Goal: Information Seeking & Learning: Learn about a topic

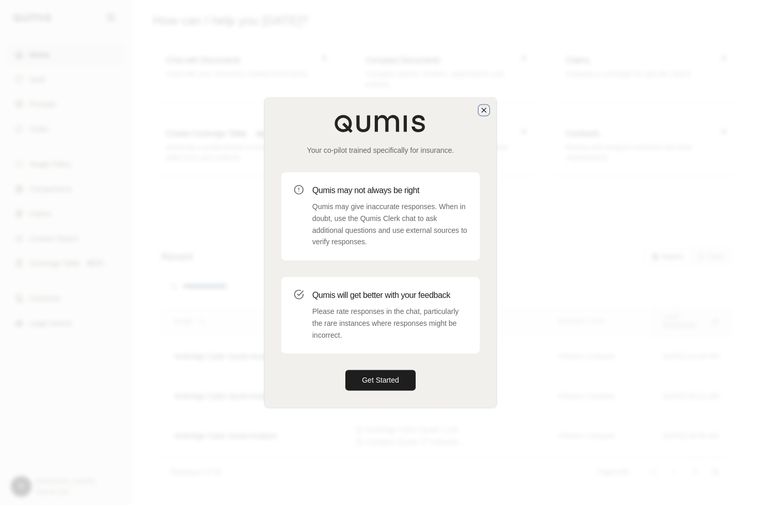
click at [483, 110] on icon "button" at bounding box center [483, 110] width 8 height 8
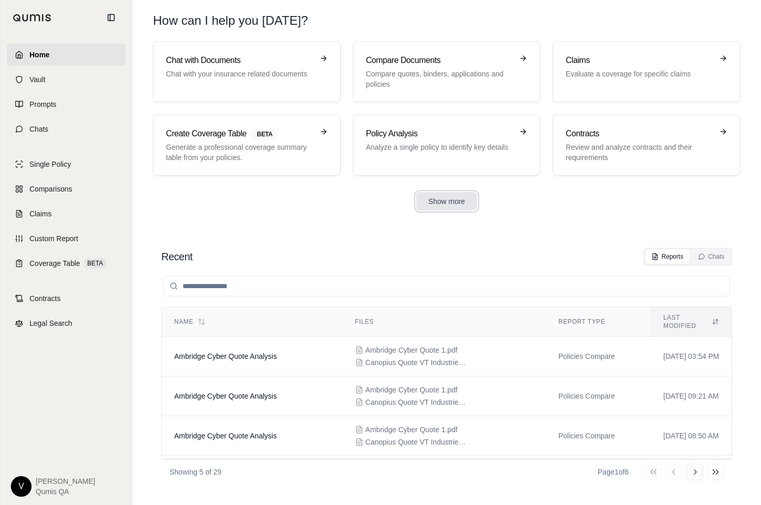
click at [421, 205] on button "Show more" at bounding box center [446, 201] width 61 height 19
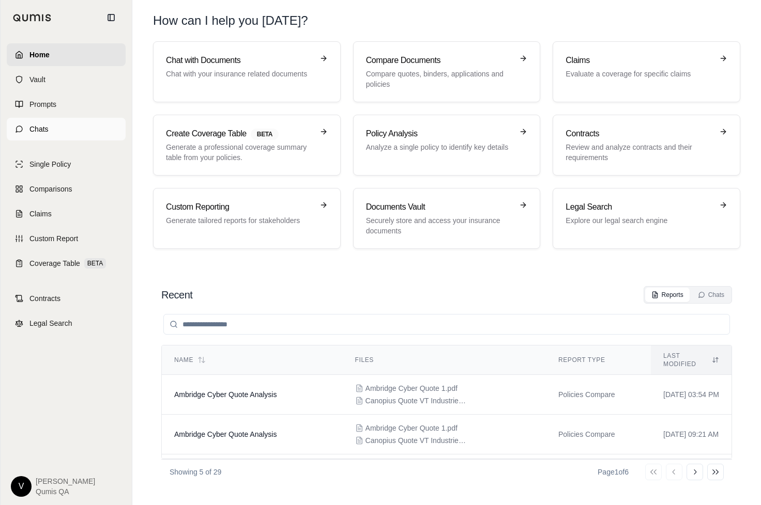
click at [45, 126] on span "Chats" at bounding box center [38, 129] width 19 height 10
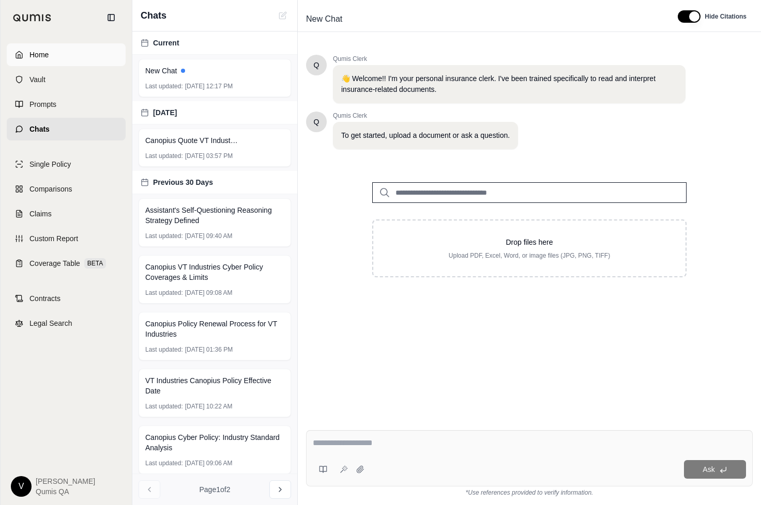
click at [39, 61] on link "Home" at bounding box center [66, 54] width 119 height 23
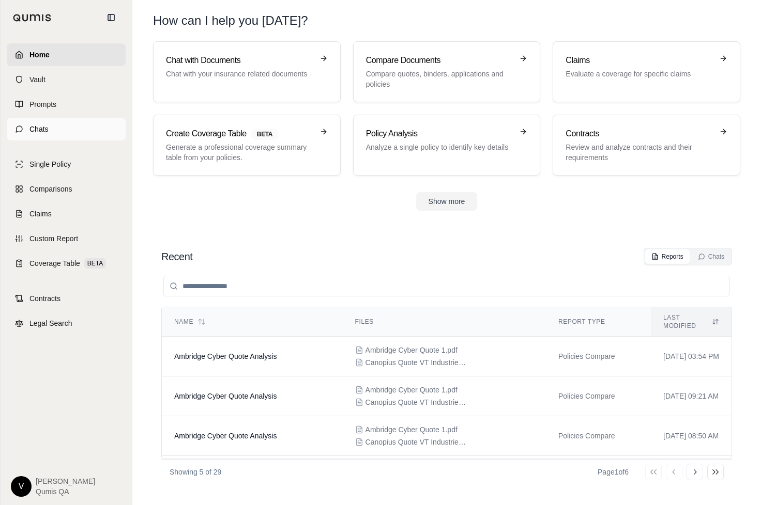
click at [65, 124] on link "Chats" at bounding box center [66, 129] width 119 height 23
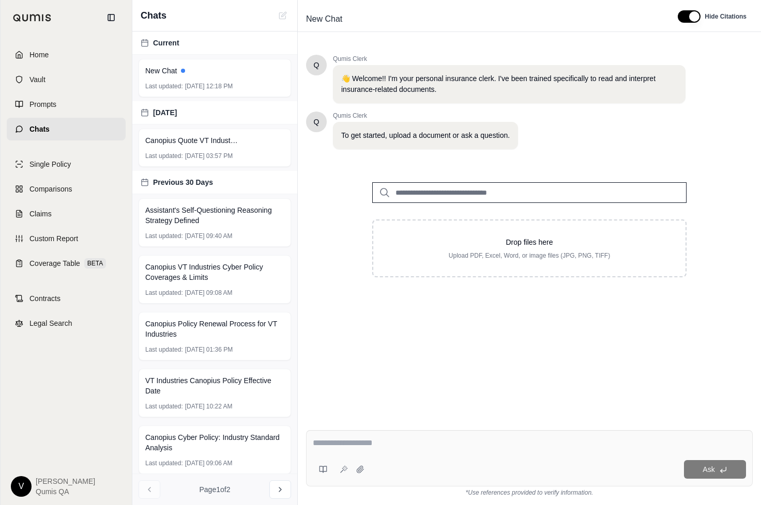
click at [410, 187] on input "search" at bounding box center [529, 192] width 314 height 21
click at [409, 187] on input "search" at bounding box center [529, 192] width 314 height 21
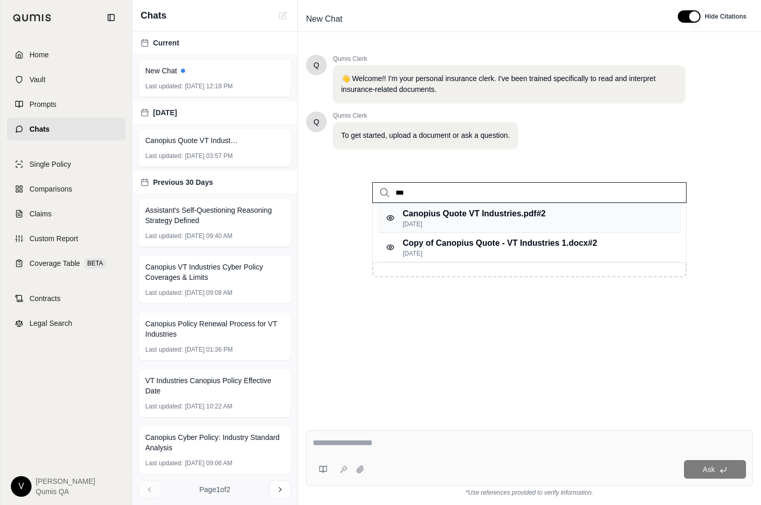
type input "***"
click at [420, 215] on p "Canopius Quote VT Industries.pdf #2" at bounding box center [473, 214] width 143 height 12
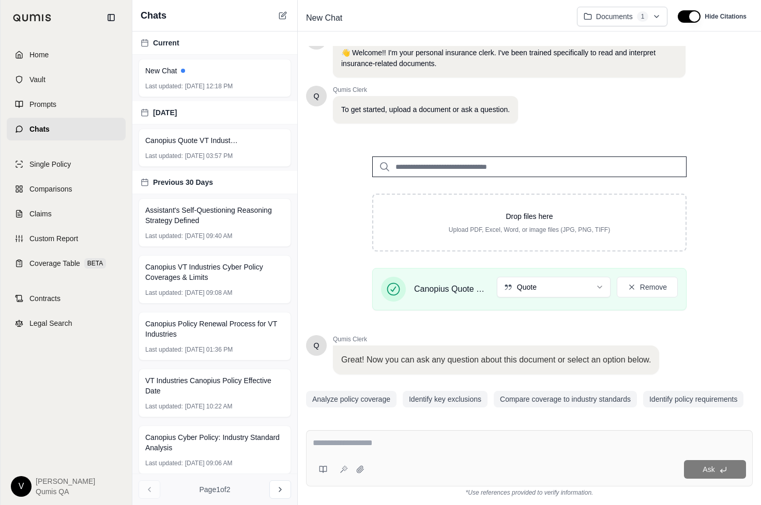
scroll to position [54, 0]
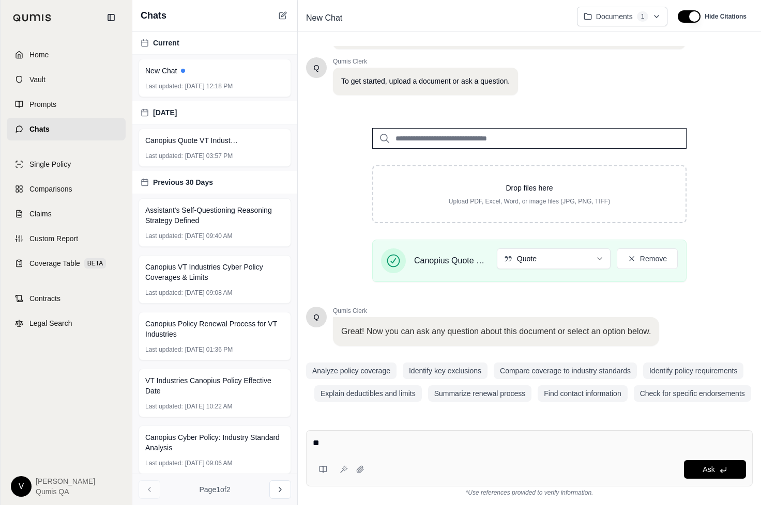
type textarea "**"
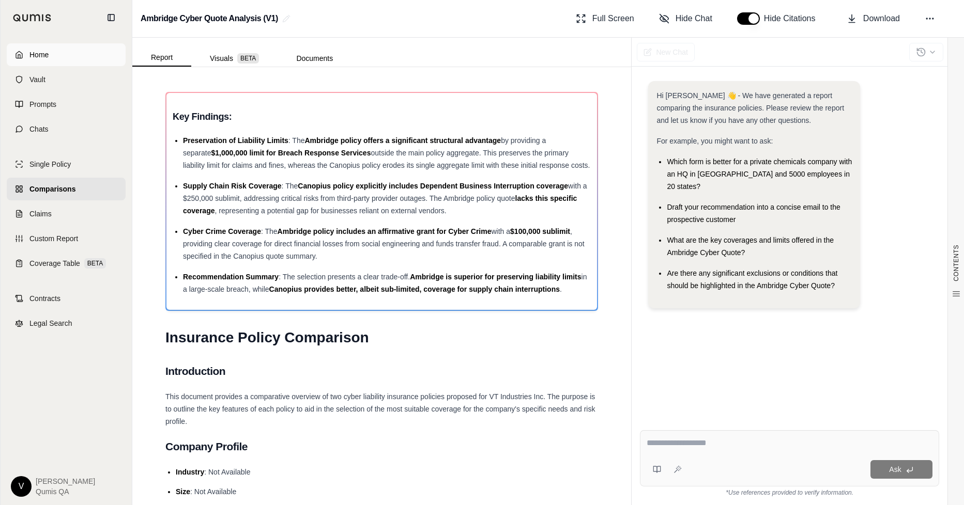
click at [64, 54] on link "Home" at bounding box center [66, 54] width 119 height 23
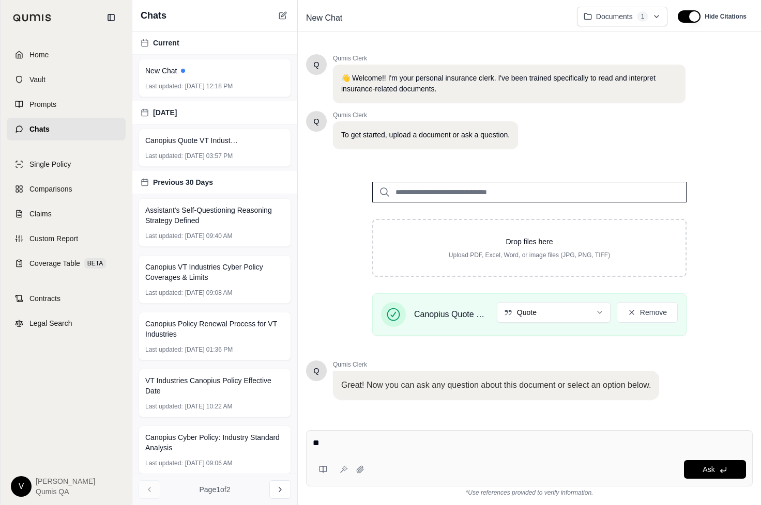
scroll to position [54, 0]
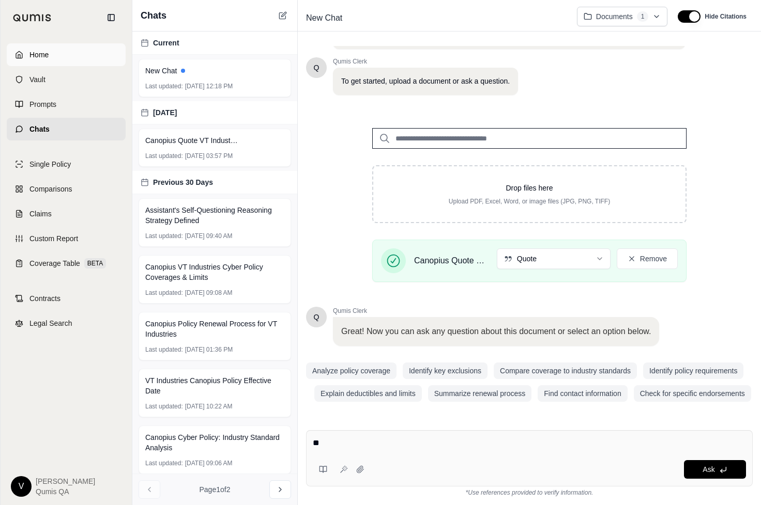
click at [56, 45] on link "Home" at bounding box center [66, 54] width 119 height 23
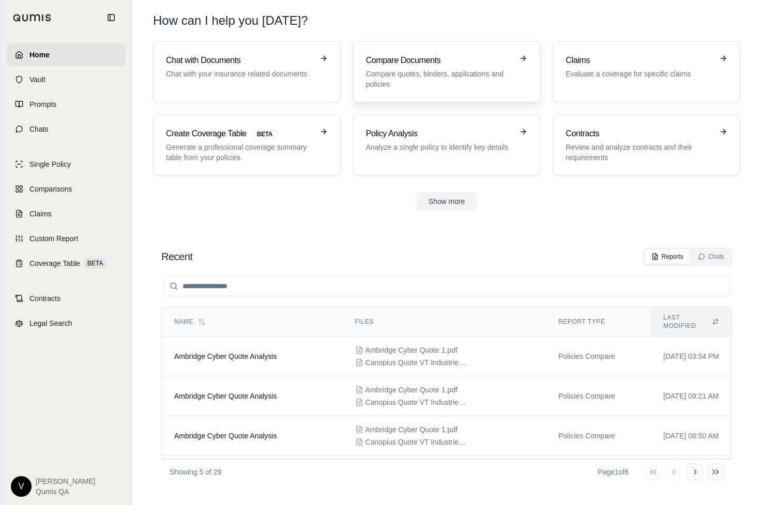
click at [469, 61] on h3 "Compare Documents" at bounding box center [439, 60] width 147 height 12
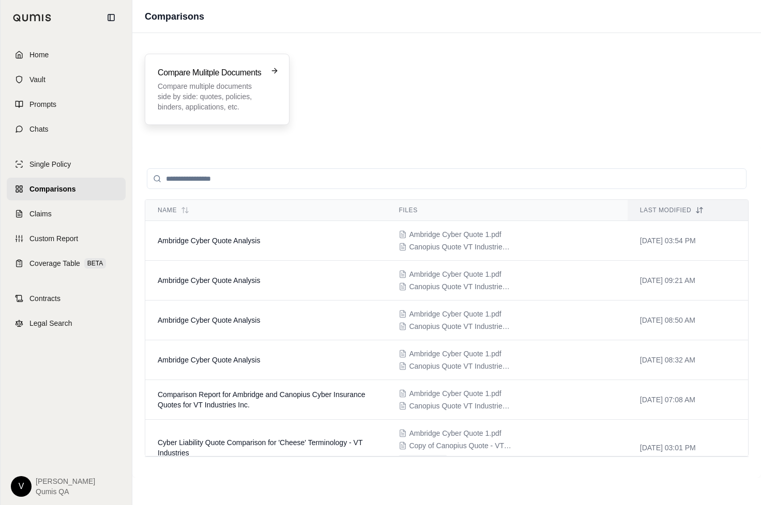
click at [227, 98] on p "Compare multiple documents side by side: quotes, policies, binders, application…" at bounding box center [210, 96] width 104 height 31
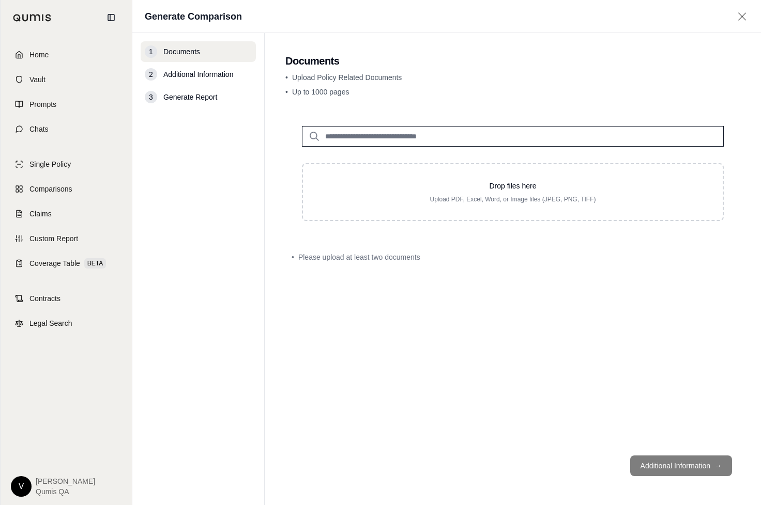
click at [254, 80] on div "2 Additional Information" at bounding box center [198, 74] width 115 height 21
click at [225, 76] on span "Additional Information" at bounding box center [198, 74] width 70 height 10
click at [218, 69] on div "2 Additional Information" at bounding box center [198, 74] width 115 height 21
click at [197, 78] on span "Additional Information" at bounding box center [198, 74] width 70 height 10
click at [347, 139] on input "search" at bounding box center [513, 136] width 422 height 21
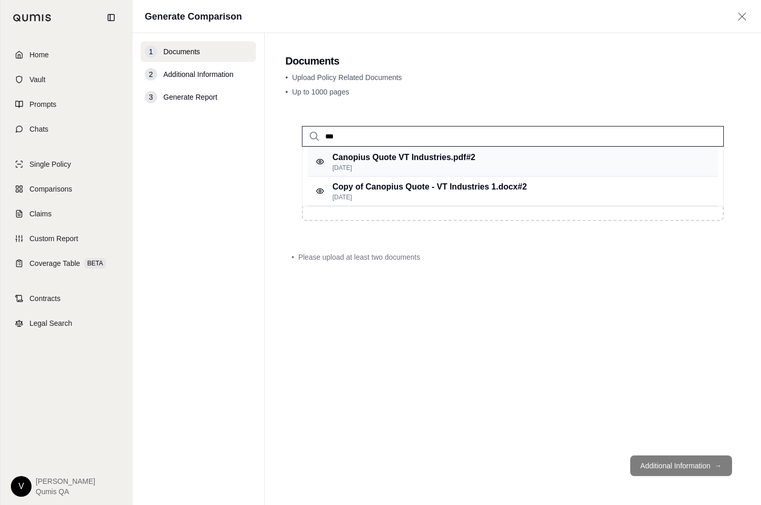
type input "***"
click at [380, 160] on p "Canopius Quote VT Industries.pdf #2" at bounding box center [403, 157] width 143 height 12
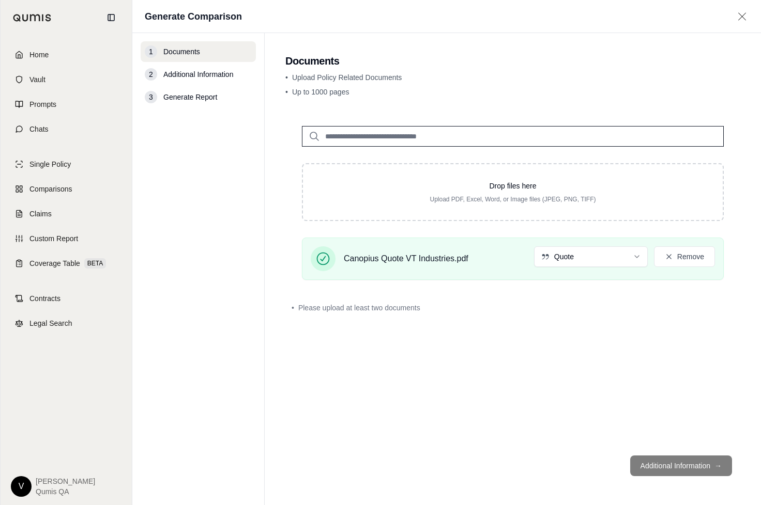
click at [649, 469] on footer "Additional Information →" at bounding box center [512, 465] width 455 height 37
click at [586, 260] on html "Home Vault Prompts Chats Single Policy Comparisons Claims Custom Report Coverag…" at bounding box center [380, 252] width 761 height 505
click at [405, 130] on input "search" at bounding box center [513, 136] width 422 height 21
click at [80, 168] on link "Single Policy" at bounding box center [66, 164] width 119 height 23
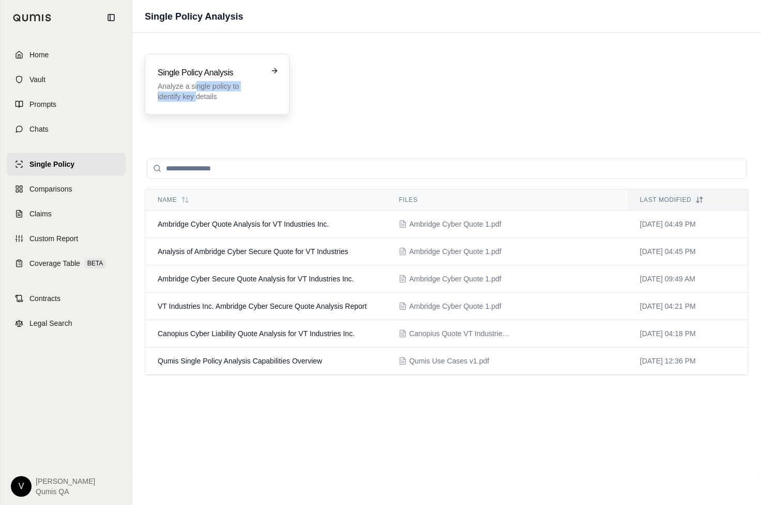
click at [197, 91] on p "Analyze a single policy to identify key details" at bounding box center [210, 91] width 104 height 21
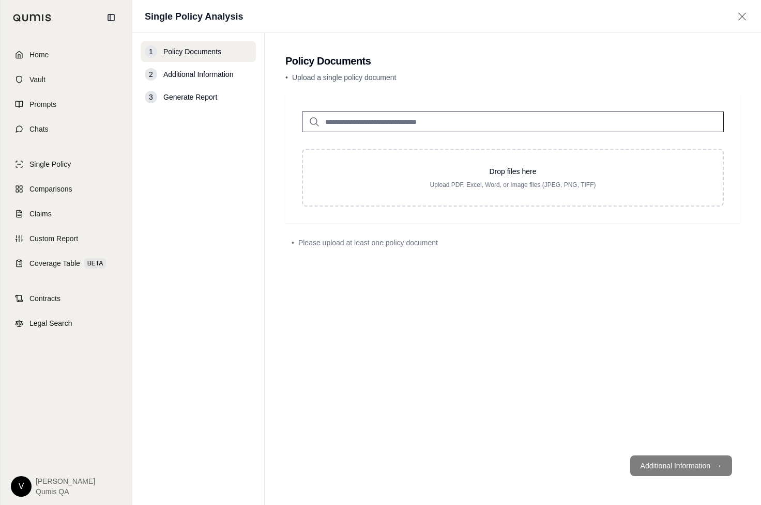
click at [432, 120] on input "search" at bounding box center [513, 122] width 422 height 21
type input "***"
click at [425, 139] on p "Copy of Canopius Quote - VT Industries 1.docx #2" at bounding box center [429, 143] width 194 height 12
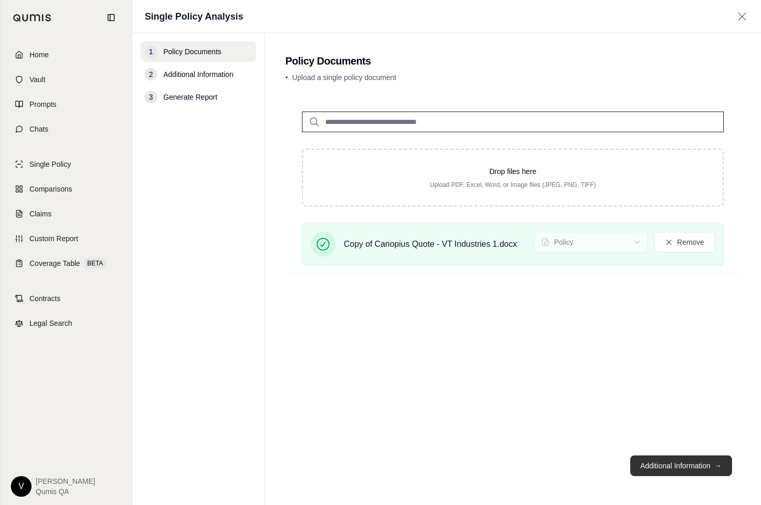
click at [656, 461] on button "Additional Information →" at bounding box center [681, 466] width 102 height 21
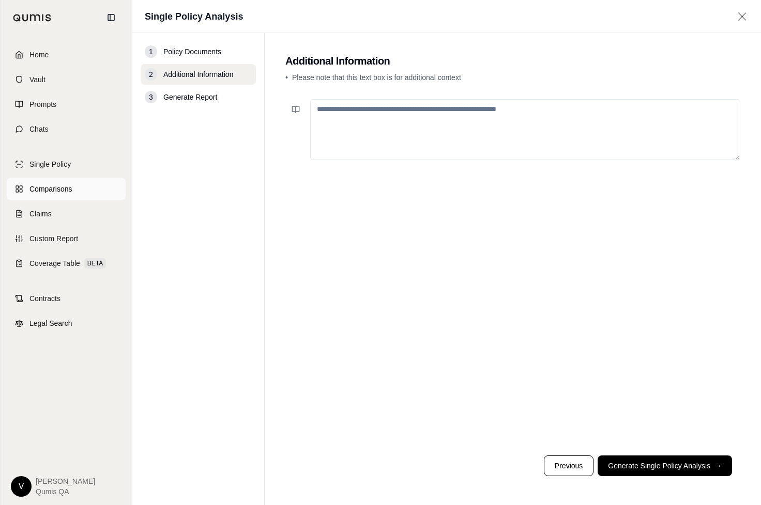
click at [58, 197] on link "Comparisons" at bounding box center [66, 189] width 119 height 23
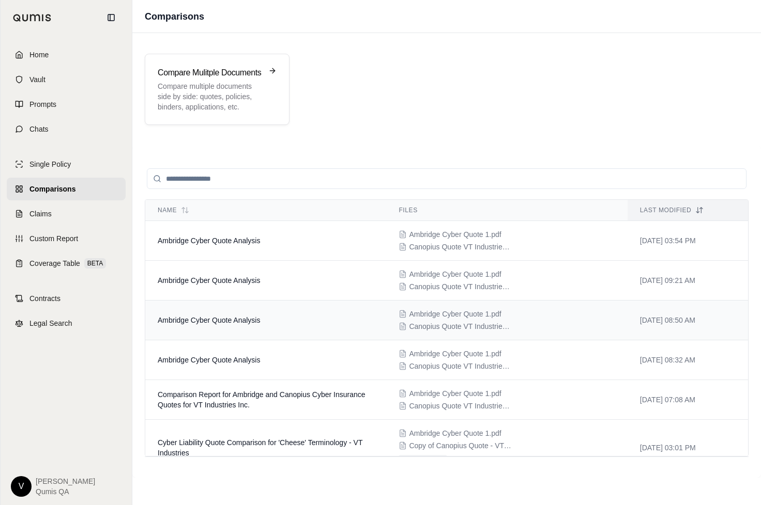
click at [231, 320] on span "Ambridge Cyber Quote Analysis" at bounding box center [209, 320] width 102 height 8
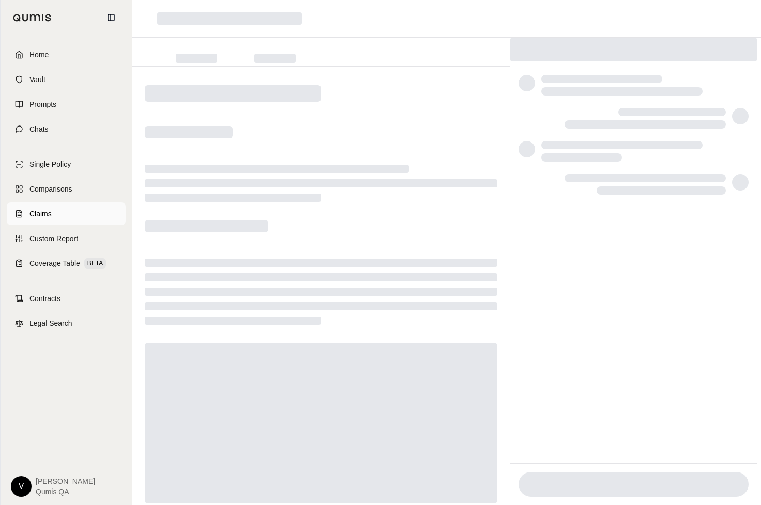
click at [83, 219] on link "Claims" at bounding box center [66, 214] width 119 height 23
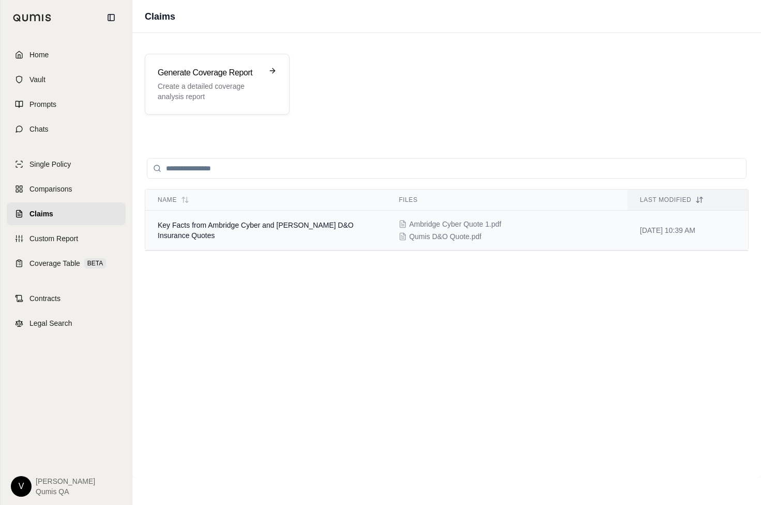
click at [223, 235] on td "Key Facts from Ambridge Cyber and Hudson D&O Insurance Quotes" at bounding box center [265, 231] width 241 height 40
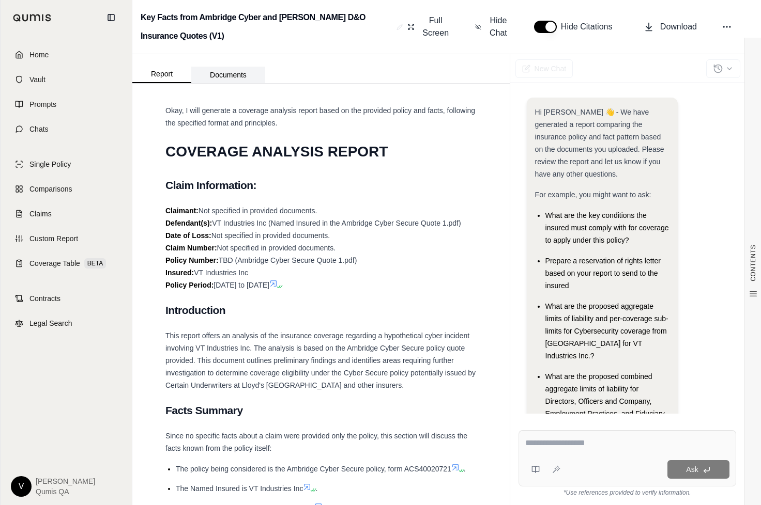
scroll to position [64, 0]
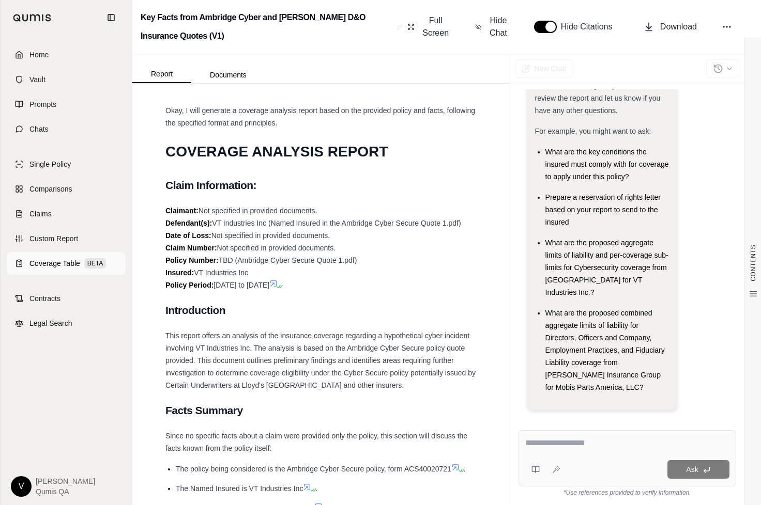
click at [75, 254] on link "Coverage Table BETA" at bounding box center [66, 263] width 119 height 23
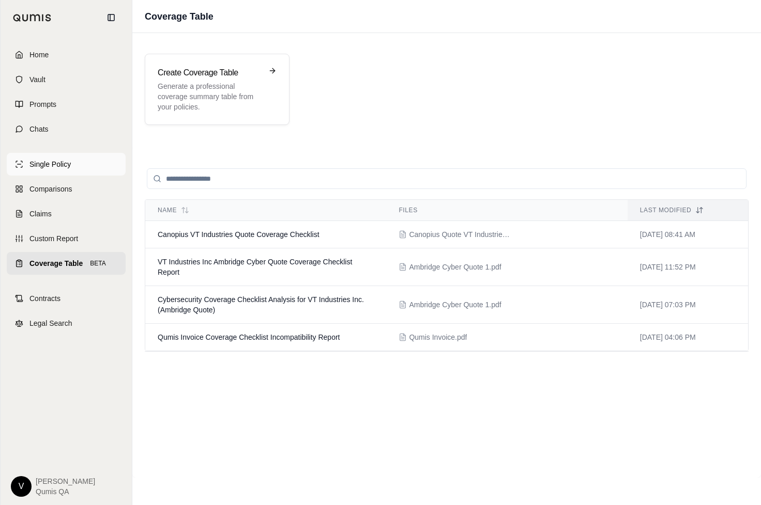
click at [66, 161] on span "Single Policy" at bounding box center [49, 164] width 41 height 10
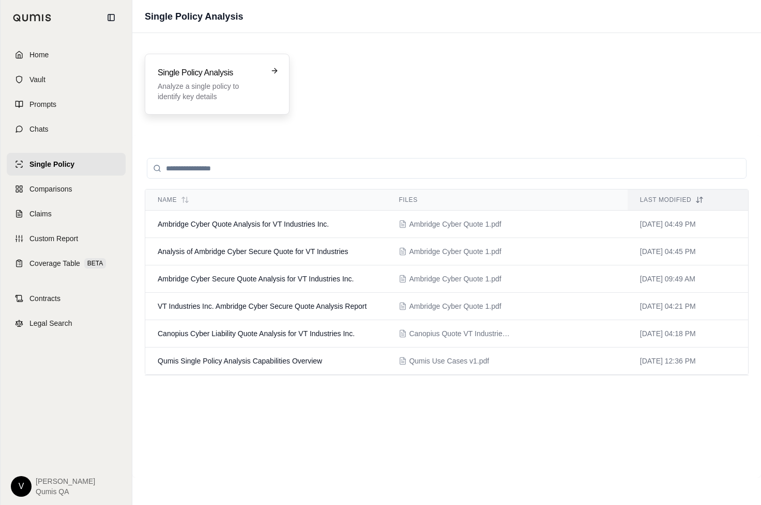
click at [184, 77] on h3 "Single Policy Analysis" at bounding box center [210, 73] width 104 height 12
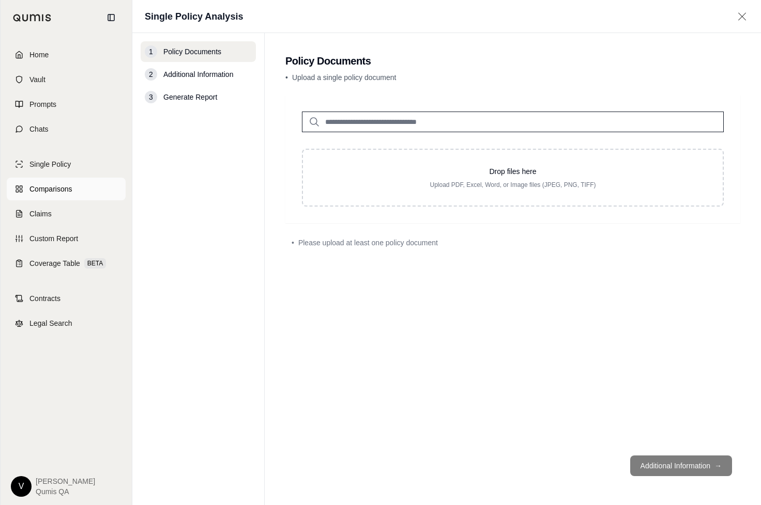
click at [59, 185] on span "Comparisons" at bounding box center [50, 189] width 42 height 10
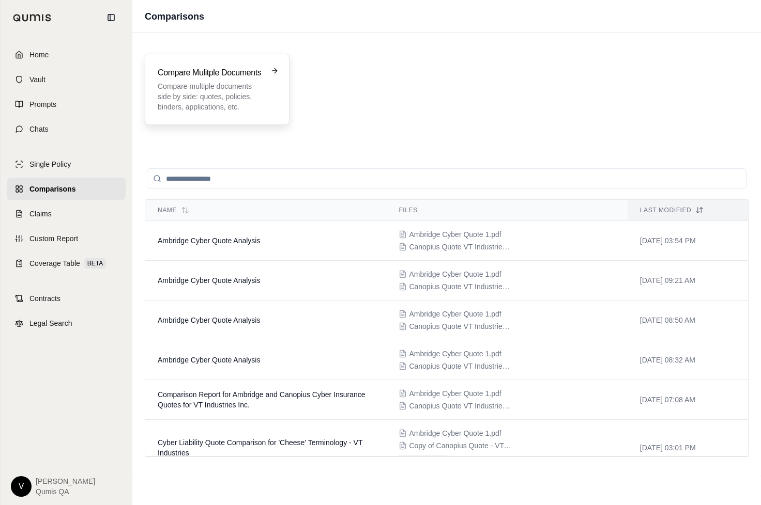
click at [185, 63] on div "Compare Mulitple Documents Compare multiple documents side by side: quotes, pol…" at bounding box center [217, 89] width 145 height 71
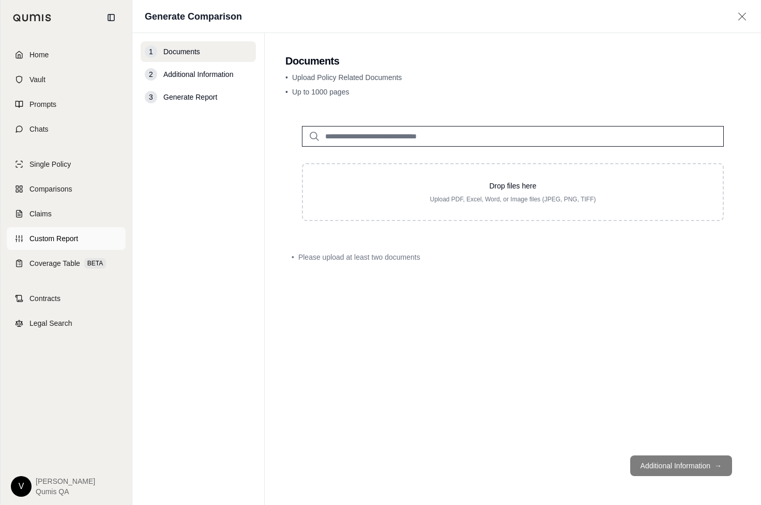
click at [52, 237] on span "Custom Report" at bounding box center [53, 239] width 49 height 10
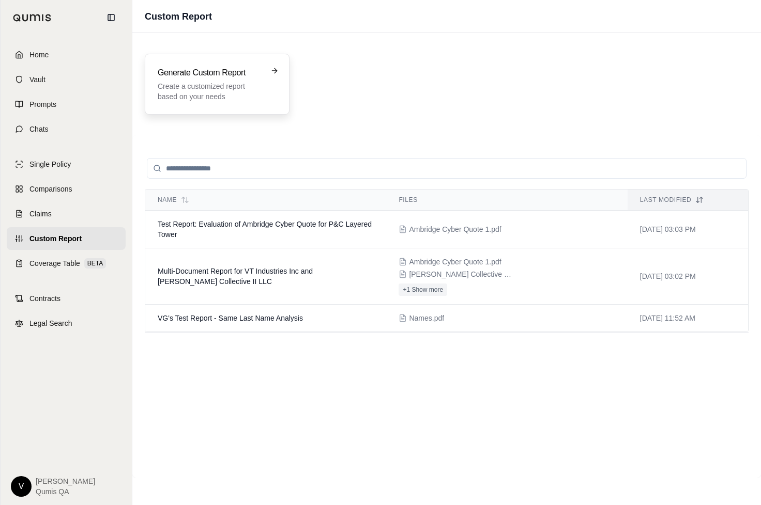
click at [192, 101] on p "Create a customized report based on your needs" at bounding box center [210, 91] width 104 height 21
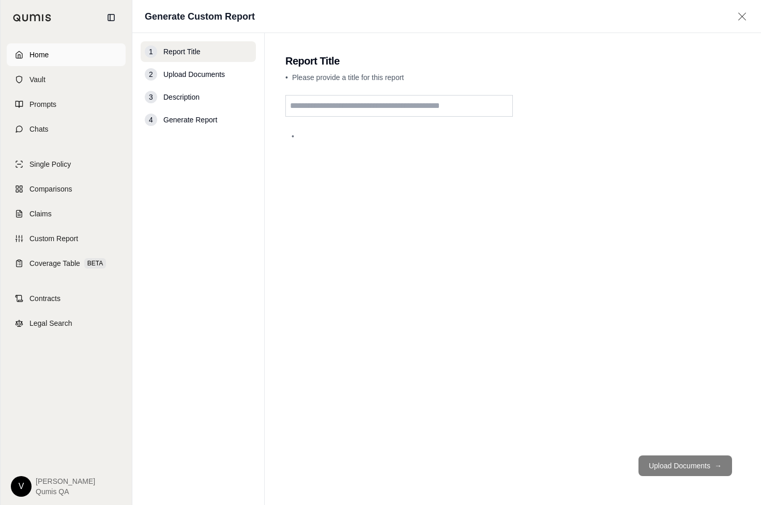
click at [61, 58] on link "Home" at bounding box center [66, 54] width 119 height 23
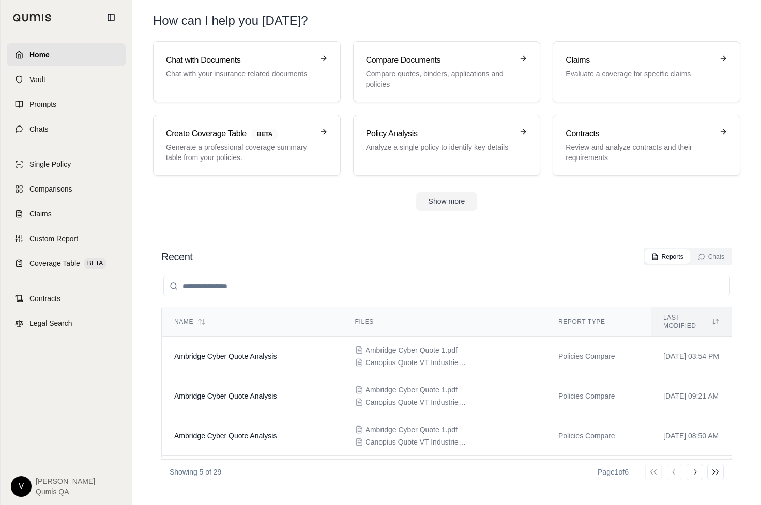
click at [42, 19] on img at bounding box center [32, 18] width 39 height 8
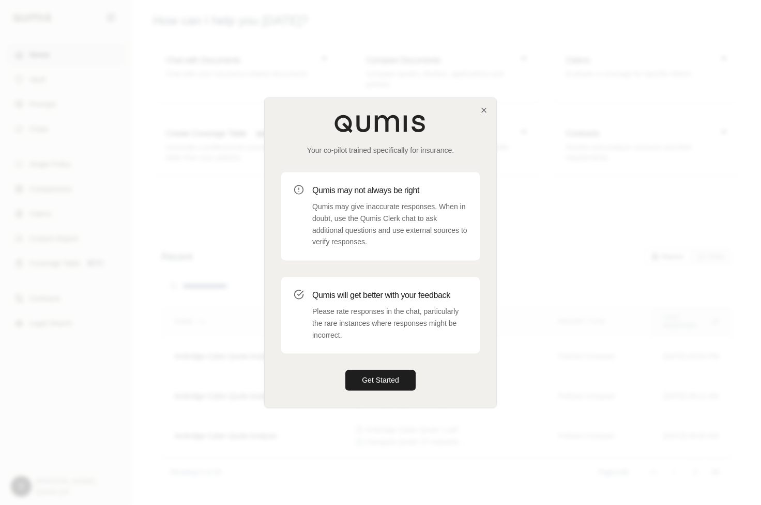
click at [345, 370] on button "Get Started" at bounding box center [380, 380] width 70 height 21
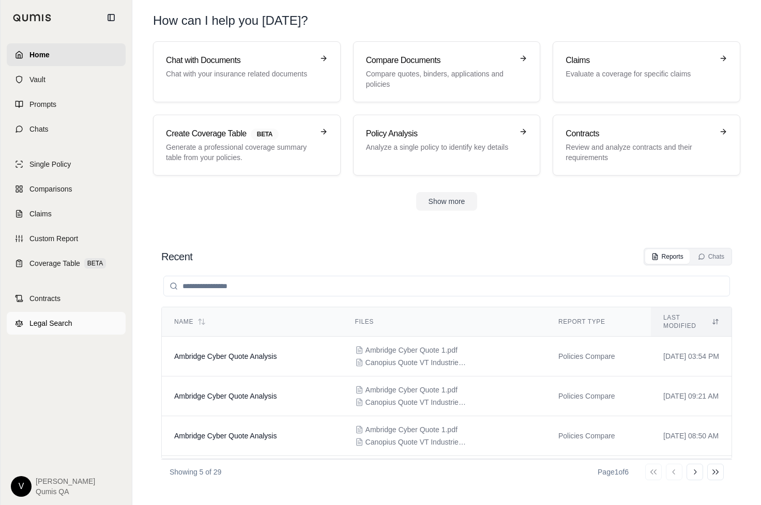
click at [74, 324] on link "Legal Search" at bounding box center [66, 323] width 119 height 23
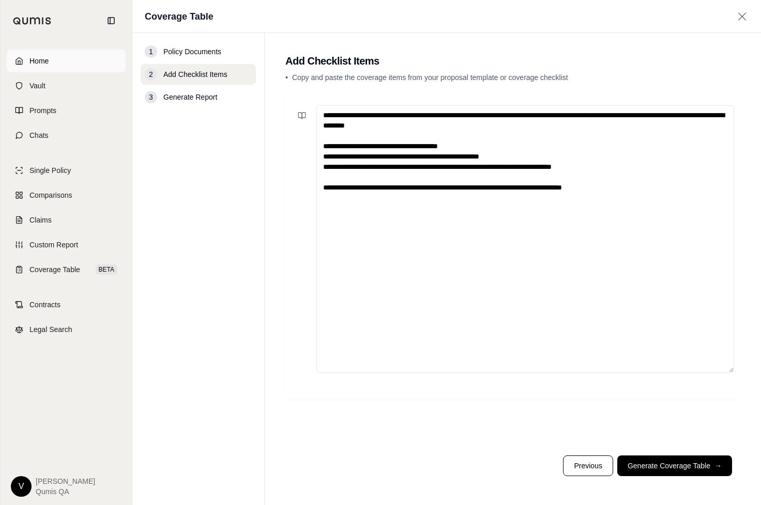
click at [58, 64] on link "Home" at bounding box center [66, 61] width 119 height 23
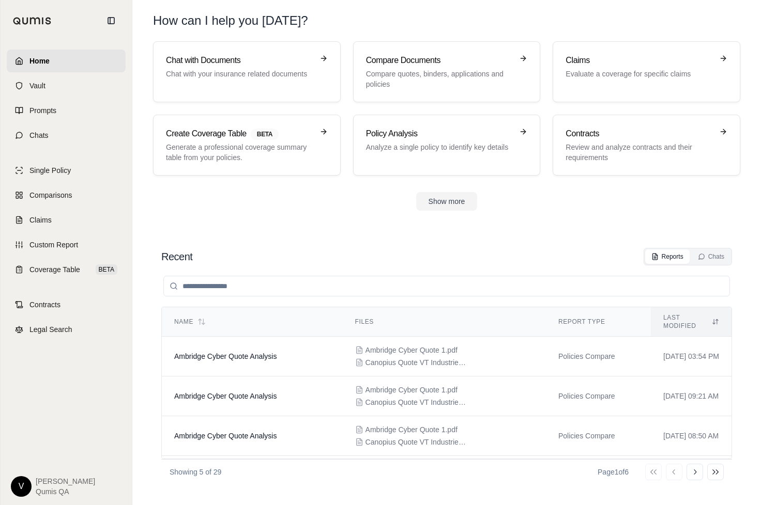
click at [171, 197] on div "Show more" at bounding box center [446, 201] width 587 height 19
click at [59, 52] on link "Home" at bounding box center [66, 61] width 119 height 23
click at [194, 234] on section "Recent Reports Chats Name Files Report Type Last modified Ambridge Cyber Quote …" at bounding box center [446, 366] width 620 height 278
click at [42, 143] on link "Chats" at bounding box center [66, 135] width 119 height 23
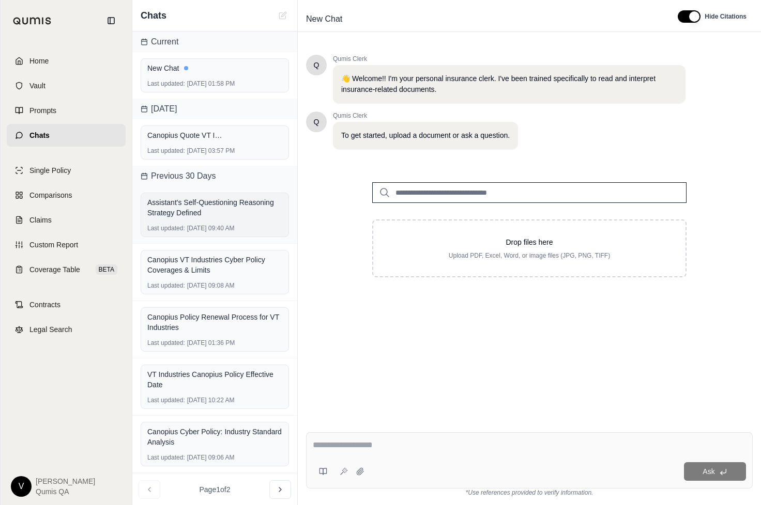
click at [198, 214] on div "Assistant's Self-Questioning Reasoning Strategy Defined" at bounding box center [214, 207] width 135 height 21
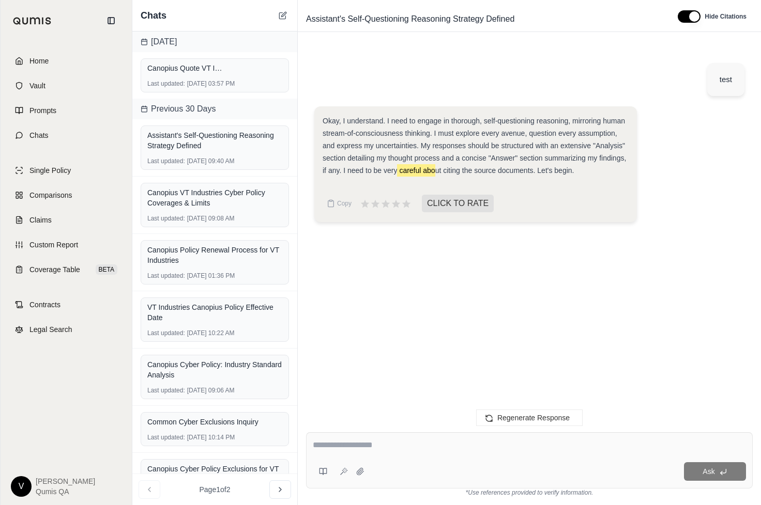
drag, startPoint x: 396, startPoint y: 168, endPoint x: 433, endPoint y: 164, distance: 37.4
click at [433, 164] on div "Okay, I understand. I need to engage in thorough, self-questioning reasoning, m…" at bounding box center [475, 146] width 306 height 62
click at [425, 167] on span "Okay, I understand. I need to engage in thorough, self-questioning reasoning, m…" at bounding box center [473, 146] width 303 height 58
drag, startPoint x: 415, startPoint y: 171, endPoint x: 494, endPoint y: 175, distance: 78.6
click at [494, 175] on div "Okay, I understand. I need to engage in thorough, self-questioning reasoning, m…" at bounding box center [475, 146] width 306 height 62
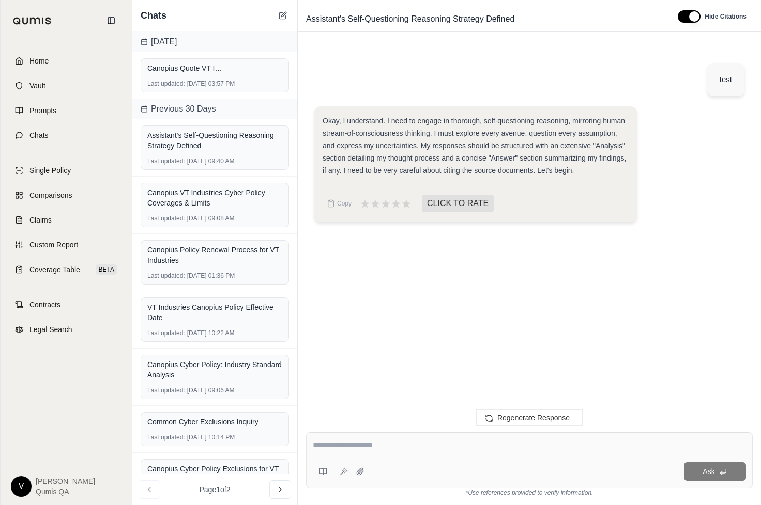
click at [508, 209] on div "Copy CLICK TO RATE" at bounding box center [475, 203] width 306 height 21
click at [227, 144] on div "Assistant's Self-Questioning Reasoning Strategy Defined" at bounding box center [214, 140] width 135 height 21
click at [191, 273] on div "Last updated: [DATE] 01:36 PM" at bounding box center [214, 276] width 135 height 8
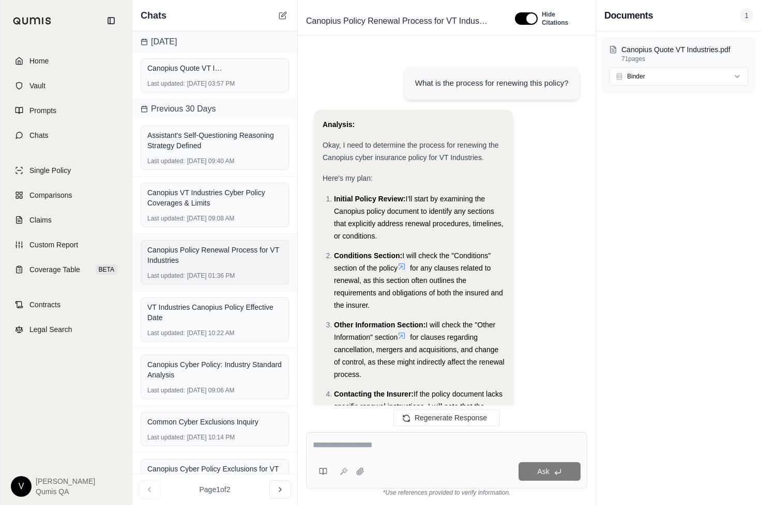
scroll to position [896, 0]
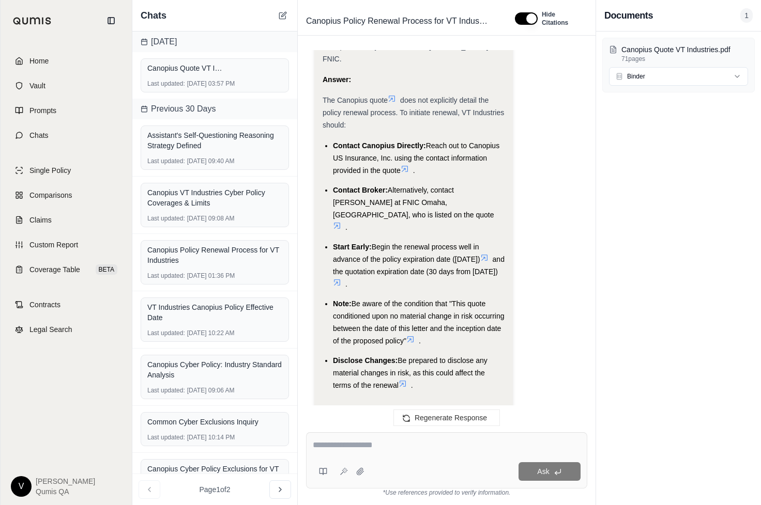
click at [364, 243] on span "Begin the renewal process well in advance of the policy expiration date ([DATE])" at bounding box center [406, 253] width 147 height 21
drag, startPoint x: 375, startPoint y: 208, endPoint x: 390, endPoint y: 221, distance: 20.1
click at [389, 243] on span "Begin the renewal process well in advance of the policy expiration date ([DATE])" at bounding box center [406, 253] width 147 height 21
drag, startPoint x: 390, startPoint y: 221, endPoint x: 381, endPoint y: 223, distance: 9.0
click at [381, 243] on span "Begin the renewal process well in advance of the policy expiration date ([DATE])" at bounding box center [406, 253] width 147 height 21
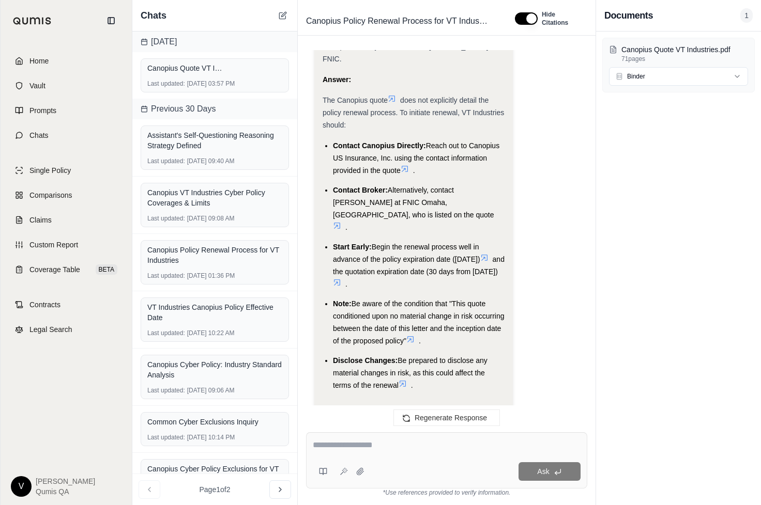
click at [386, 255] on span "and the quotation expiration date (30 days from [DATE])" at bounding box center [419, 265] width 172 height 21
drag, startPoint x: 386, startPoint y: 234, endPoint x: 386, endPoint y: 213, distance: 20.7
click at [386, 241] on li "Start Early: Begin the renewal process well in advance of the policy expiration…" at bounding box center [419, 266] width 172 height 50
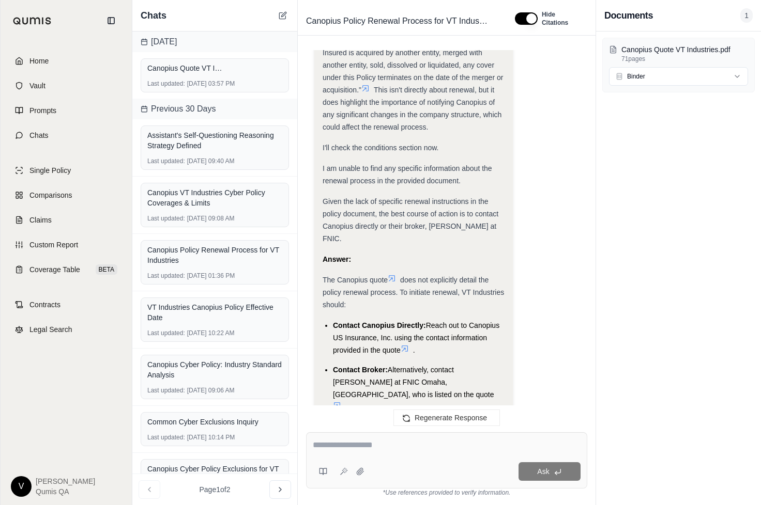
scroll to position [485, 0]
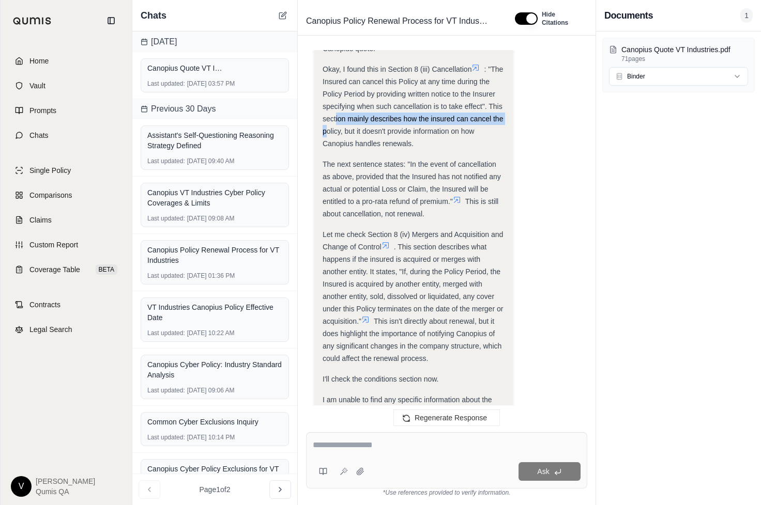
drag, startPoint x: 376, startPoint y: 120, endPoint x: 376, endPoint y: 133, distance: 12.9
click at [376, 133] on span ": "The Insured can cancel this Policy at any time during the Policy Period by p…" at bounding box center [412, 106] width 180 height 83
click at [72, 195] on link "Comparisons" at bounding box center [66, 195] width 119 height 23
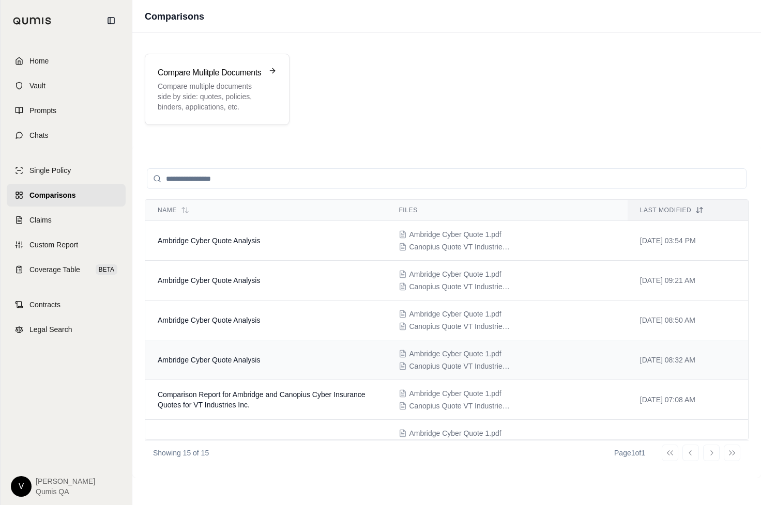
click at [195, 350] on td "Ambridge Cyber Quote Analysis" at bounding box center [265, 360] width 241 height 40
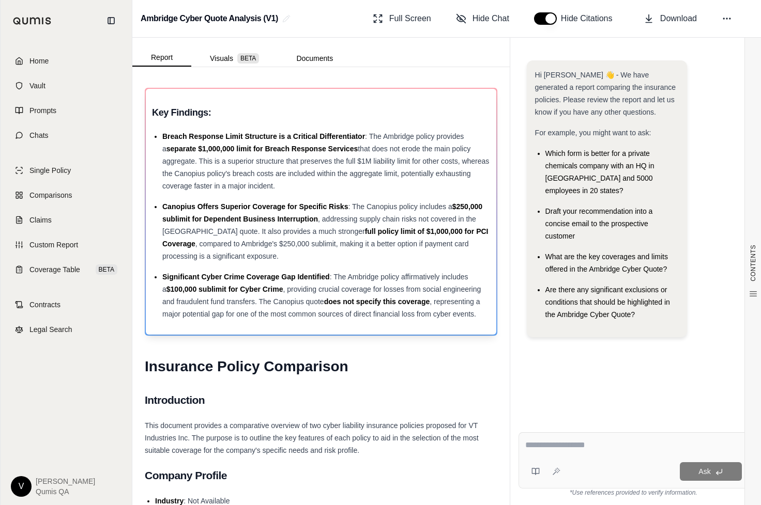
scroll to position [372, 0]
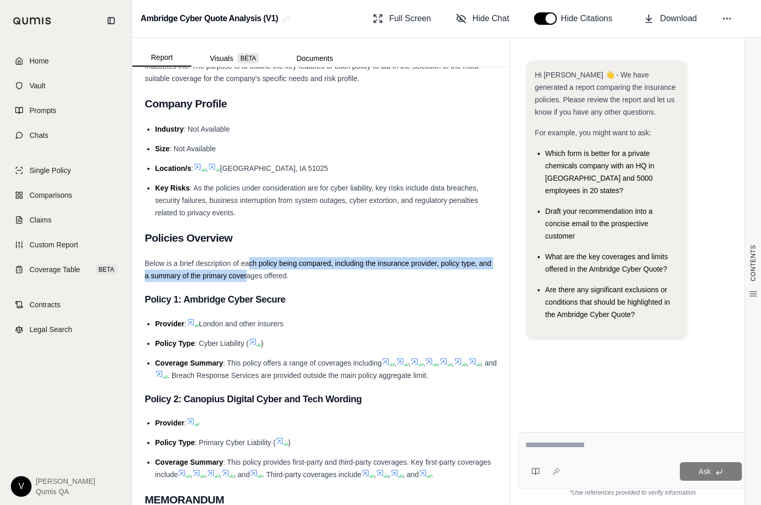
drag, startPoint x: 247, startPoint y: 265, endPoint x: 247, endPoint y: 278, distance: 12.9
click at [247, 278] on span "Below is a brief description of each policy being compared, including the insur…" at bounding box center [318, 269] width 346 height 21
